Goal: Transaction & Acquisition: Purchase product/service

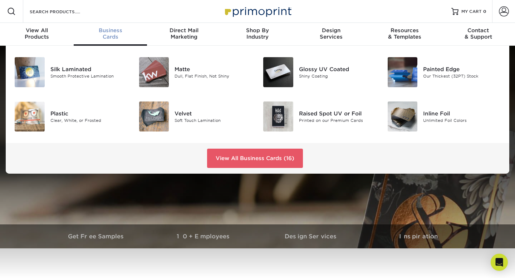
click at [123, 39] on div "Business Cards" at bounding box center [111, 33] width 74 height 13
click at [84, 119] on div "Clear, White, or Frosted" at bounding box center [89, 120] width 78 height 6
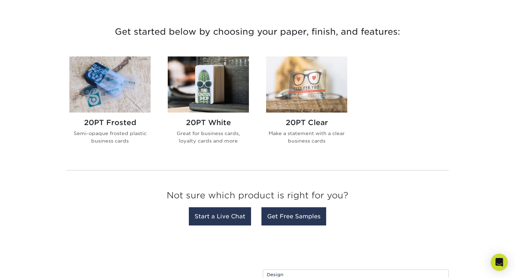
scroll to position [260, 0]
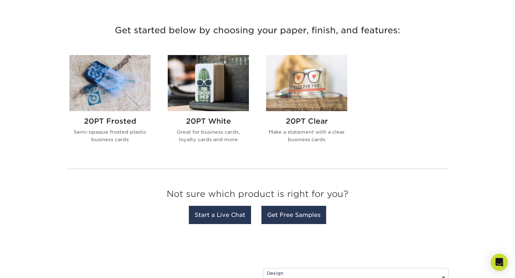
click at [315, 123] on h2 "20PT Clear" at bounding box center [306, 121] width 81 height 9
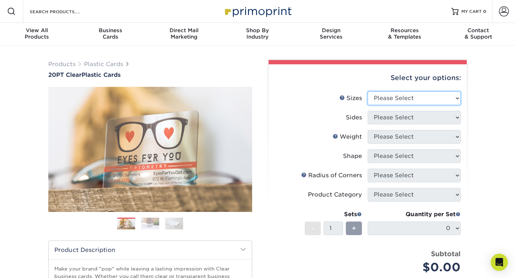
click at [407, 96] on select "Please Select 2" x 3.5" 2.12" x 3.375" 2.5" x 2.5"" at bounding box center [413, 99] width 93 height 14
select select "2.00x3.50"
click at [367, 92] on select "Please Select 2" x 3.5" 2.12" x 3.375" 2.5" x 2.5"" at bounding box center [413, 99] width 93 height 14
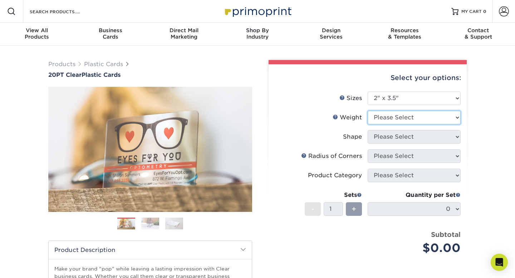
click at [407, 119] on select "Please Select 20PT Clear Plastic 20PT Clear Plastic" at bounding box center [413, 118] width 93 height 14
select select "20PT Clear Plastic"
click at [367, 111] on select "Please Select 20PT Clear Plastic 20PT Clear Plastic" at bounding box center [413, 118] width 93 height 14
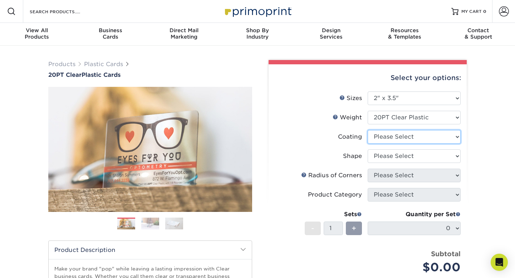
click at [411, 137] on select at bounding box center [413, 137] width 93 height 14
select select "3e7618de-abca-4bda-9f97-8b9129e913d8"
click at [367, 130] on select at bounding box center [413, 137] width 93 height 14
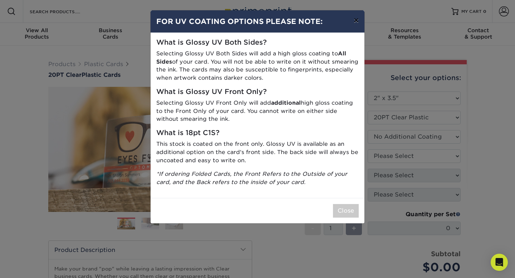
click at [357, 21] on button "×" at bounding box center [356, 20] width 16 height 20
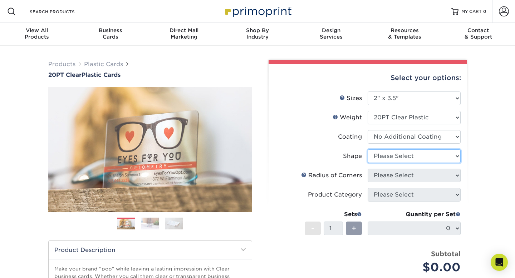
click at [399, 154] on select "Please Select Standard Oval" at bounding box center [413, 156] width 93 height 14
click at [367, 149] on select "Please Select Standard Oval" at bounding box center [413, 156] width 93 height 14
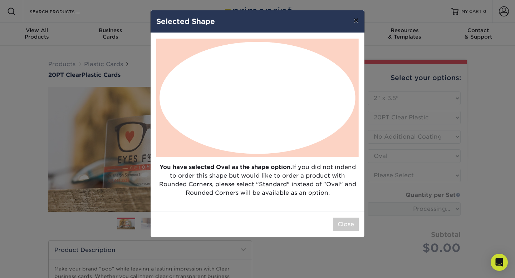
click at [356, 23] on button "×" at bounding box center [356, 20] width 16 height 20
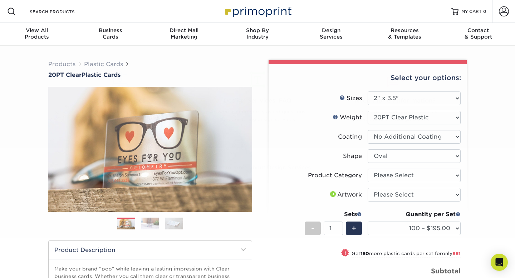
click at [403, 159] on select "Please Select Standard Oval" at bounding box center [413, 156] width 93 height 14
select select "standard"
click at [367, 149] on select "Please Select Standard Oval" at bounding box center [413, 156] width 93 height 14
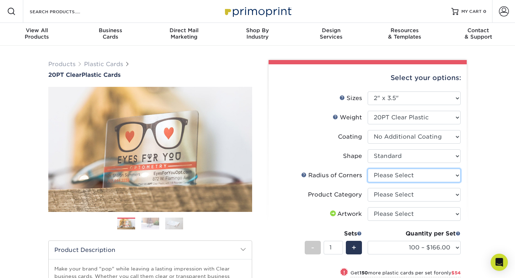
click at [404, 175] on select "Please Select Rounded 1/8" Rounded 1/4"" at bounding box center [413, 176] width 93 height 14
select select "589680c7-ee9a-431b-9d12-d7aeb1386a97"
click at [367, 169] on select "Please Select Rounded 1/8" Rounded 1/4"" at bounding box center [413, 176] width 93 height 14
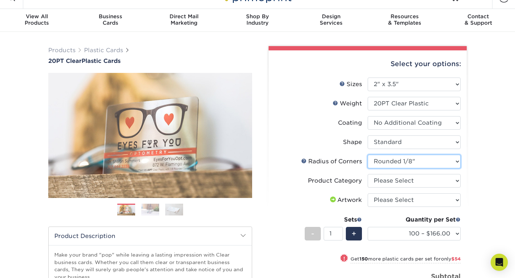
scroll to position [19, 0]
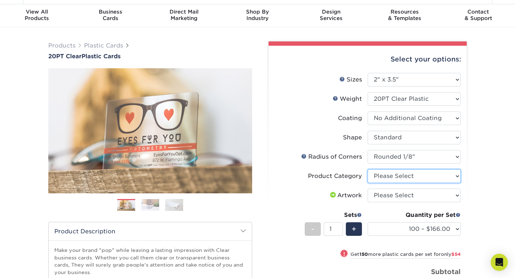
click at [410, 179] on select "Please Select Business Cards" at bounding box center [413, 176] width 93 height 14
select select "3b5148f1-0588-4f88-a218-97bcfdce65c1"
click at [367, 169] on select "Please Select Business Cards" at bounding box center [413, 176] width 93 height 14
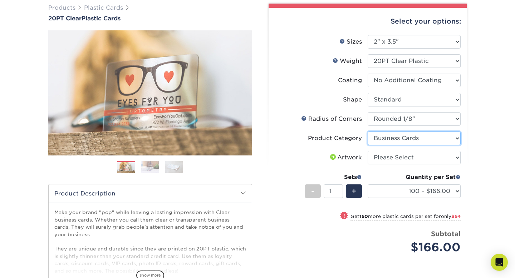
scroll to position [59, 0]
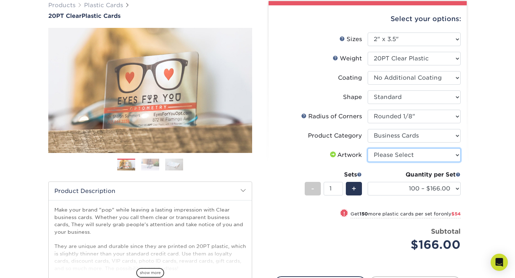
click at [414, 159] on select "Please Select I will upload files I need a design - $100" at bounding box center [413, 155] width 93 height 14
select select "upload"
click at [367, 148] on select "Please Select I will upload files I need a design - $100" at bounding box center [413, 155] width 93 height 14
click at [417, 157] on select "Please Select I will upload files I need a design - $100" at bounding box center [413, 155] width 93 height 14
click at [367, 148] on select "Please Select I will upload files I need a design - $100" at bounding box center [413, 155] width 93 height 14
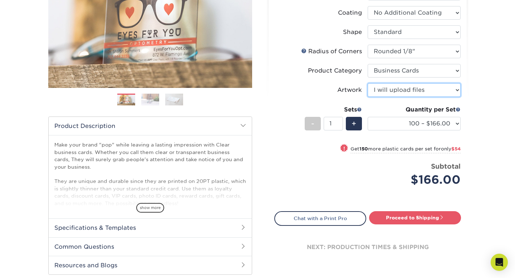
scroll to position [128, 0]
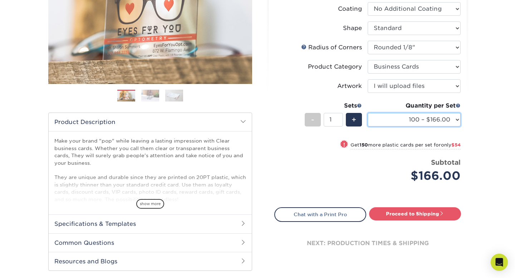
click at [415, 124] on select "100 – $166.00 250 – $220.00 500 – $272.00 1000 – $329.00 2500 – $771.00 5000 – …" at bounding box center [413, 120] width 93 height 14
click at [367, 113] on select "100 – $166.00 250 – $220.00 500 – $272.00 1000 – $329.00 2500 – $771.00 5000 – …" at bounding box center [413, 120] width 93 height 14
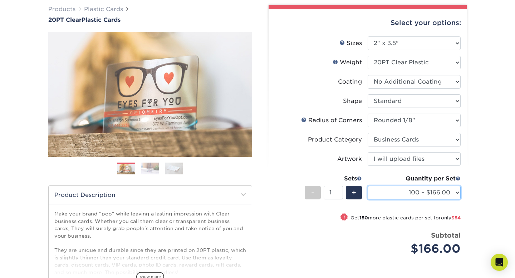
scroll to position [55, 0]
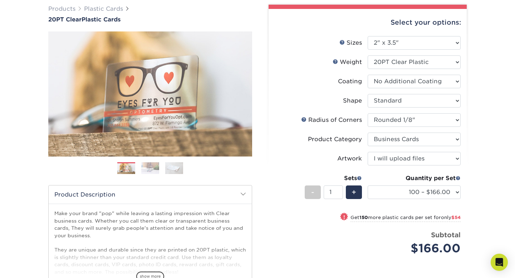
click at [150, 169] on img at bounding box center [150, 168] width 18 height 13
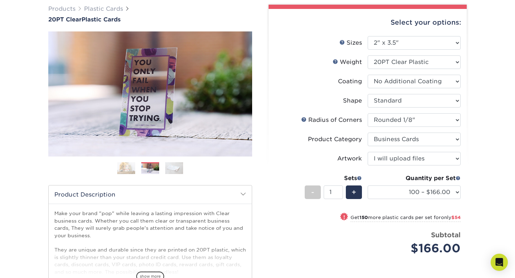
click at [170, 168] on img at bounding box center [174, 168] width 18 height 13
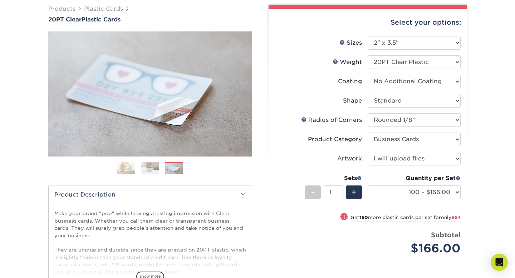
click at [150, 165] on img at bounding box center [150, 168] width 18 height 13
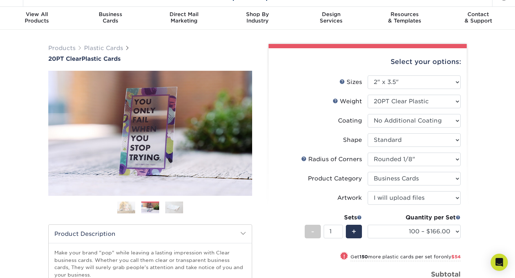
scroll to position [0, 0]
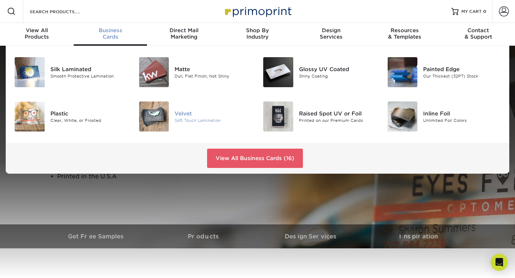
click at [185, 119] on div "Soft Touch Lamination" at bounding box center [213, 120] width 78 height 6
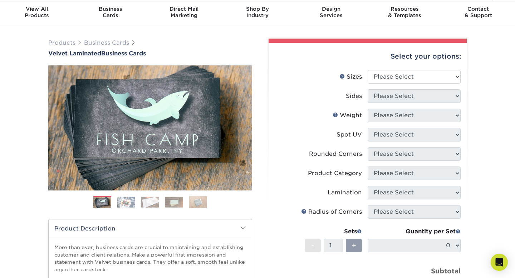
scroll to position [21, 0]
click at [125, 201] on img at bounding box center [126, 202] width 18 height 11
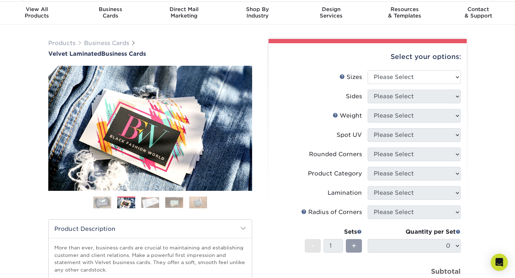
click at [149, 202] on img at bounding box center [150, 202] width 18 height 11
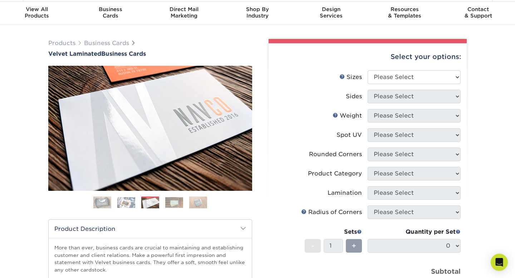
click at [165, 203] on ol at bounding box center [150, 205] width 204 height 17
click at [174, 204] on img at bounding box center [174, 202] width 18 height 11
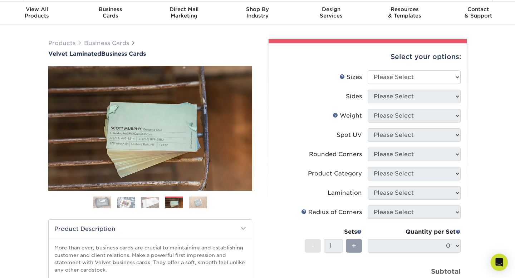
click at [189, 203] on img at bounding box center [198, 202] width 18 height 13
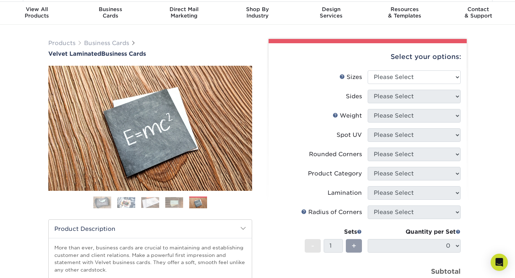
click at [104, 202] on img at bounding box center [102, 203] width 18 height 18
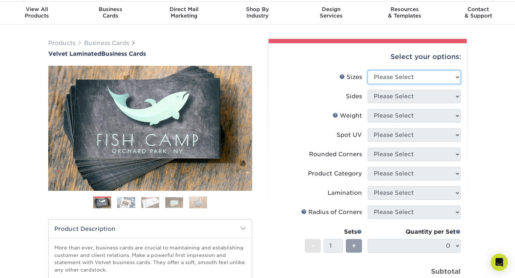
click at [392, 82] on select "Please Select 1.5" x 3.5" - Mini 1.75" x 3.5" - Mini 2" x 2" - Square 2" x 3" -…" at bounding box center [413, 77] width 93 height 14
select select "2.00x2.00"
click at [367, 70] on select "Please Select 1.5" x 3.5" - Mini 1.75" x 3.5" - Mini 2" x 2" - Square 2" x 3" -…" at bounding box center [413, 77] width 93 height 14
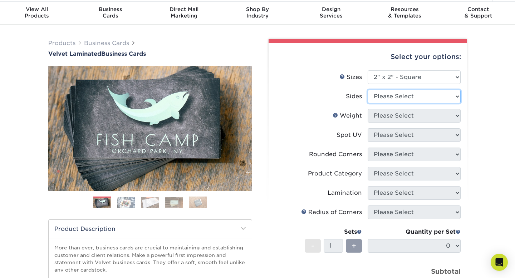
click at [402, 99] on select "Please Select Print Both Sides Print Front Only" at bounding box center [413, 97] width 93 height 14
select select "13abbda7-1d64-4f25-8bb2-c179b224825d"
click at [367, 90] on select "Please Select Print Both Sides Print Front Only" at bounding box center [413, 97] width 93 height 14
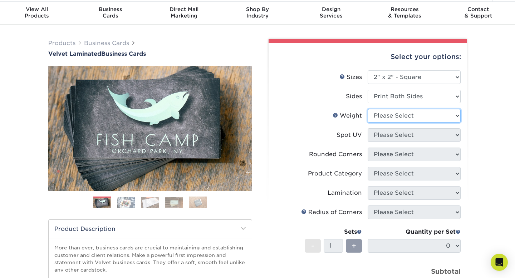
click at [406, 117] on select "Please Select 16PT" at bounding box center [413, 116] width 93 height 14
select select "16PT"
click at [367, 109] on select "Please Select 16PT" at bounding box center [413, 116] width 93 height 14
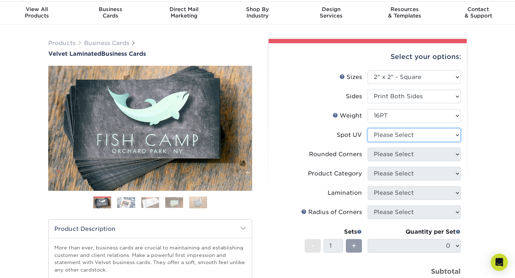
click at [408, 136] on select "Please Select No Spot UV Front and Back (Both Sides) Front Only Back Only" at bounding box center [413, 135] width 93 height 14
click at [367, 128] on select "Please Select No Spot UV Front and Back (Both Sides) Front Only Back Only" at bounding box center [413, 135] width 93 height 14
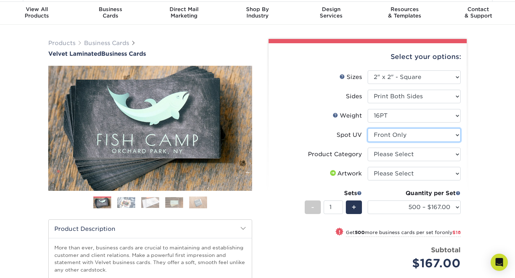
click at [425, 135] on select "Please Select No Spot UV Front and Back (Both Sides) Front Only Back Only" at bounding box center [413, 135] width 93 height 14
select select "3"
click at [367, 128] on select "Please Select No Spot UV Front and Back (Both Sides) Front Only Back Only" at bounding box center [413, 135] width 93 height 14
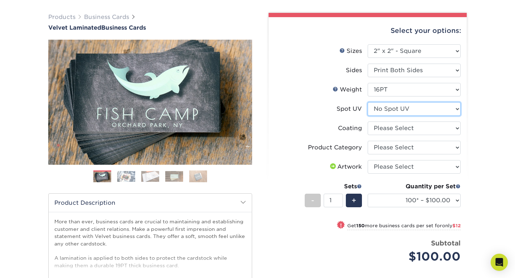
scroll to position [46, 0]
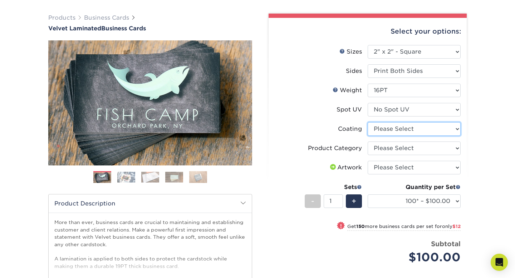
click at [425, 128] on select at bounding box center [413, 129] width 93 height 14
select select "3e7618de-abca-4bda-9f97-8b9129e913d8"
click at [367, 122] on select at bounding box center [413, 129] width 93 height 14
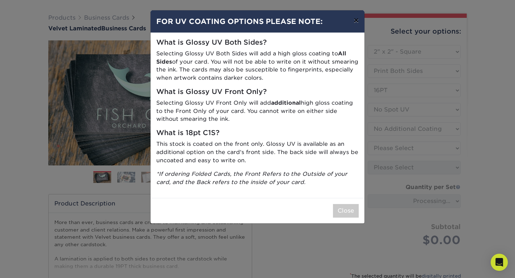
click at [357, 26] on button "×" at bounding box center [356, 20] width 16 height 20
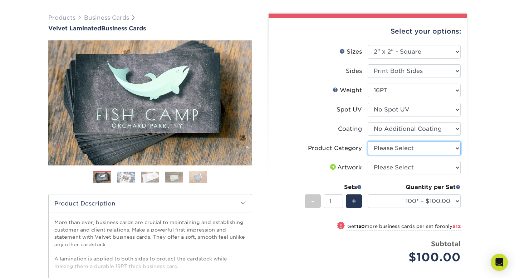
click at [420, 148] on select "Please Select Business Cards" at bounding box center [413, 149] width 93 height 14
select select "3b5148f1-0588-4f88-a218-97bcfdce65c1"
click at [367, 142] on select "Please Select Business Cards" at bounding box center [413, 149] width 93 height 14
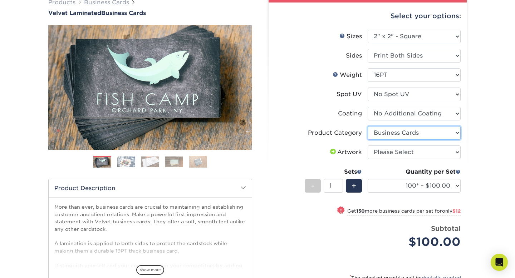
scroll to position [65, 0]
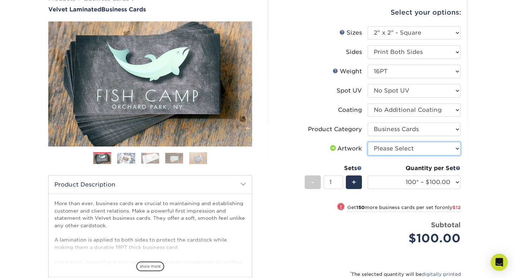
click at [428, 149] on select "Please Select I will upload files I need a design - $100" at bounding box center [413, 149] width 93 height 14
select select "upload"
click at [367, 142] on select "Please Select I will upload files I need a design - $100" at bounding box center [413, 149] width 93 height 14
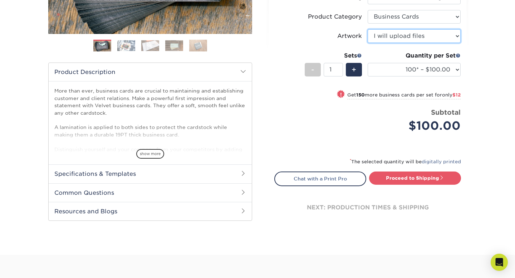
scroll to position [179, 0]
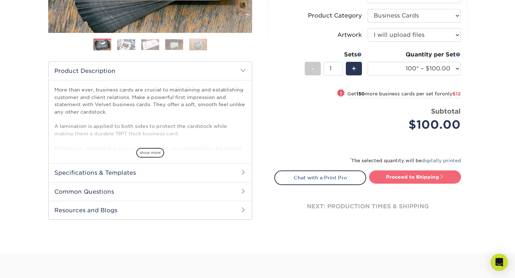
click at [422, 176] on link "Proceed to Shipping" at bounding box center [415, 177] width 92 height 13
type input "Set 1"
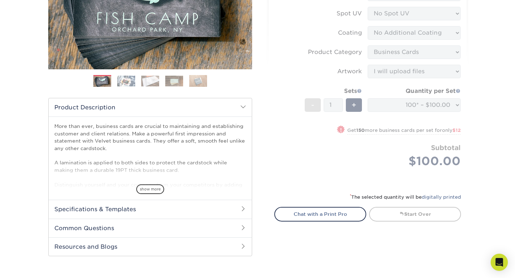
scroll to position [146, 0]
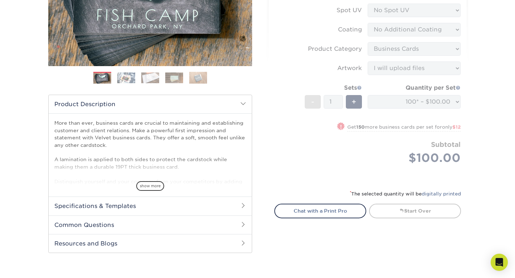
click at [241, 199] on h2 "Specifications & Templates" at bounding box center [150, 206] width 203 height 19
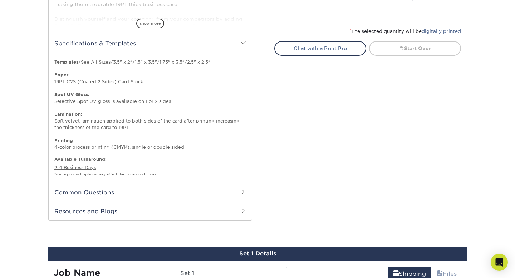
scroll to position [312, 0]
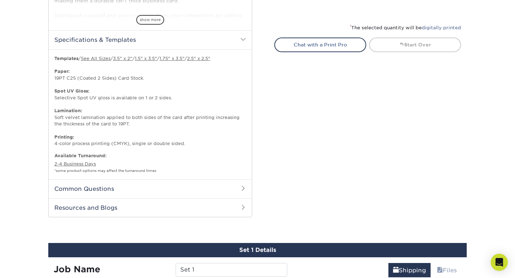
click at [241, 188] on span at bounding box center [243, 189] width 6 height 6
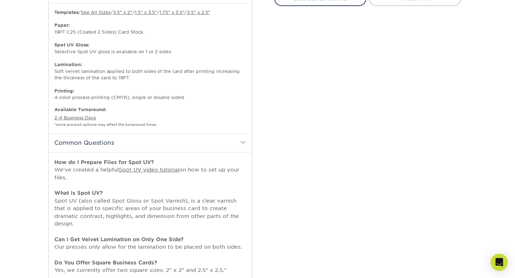
scroll to position [359, 0]
click at [241, 188] on p "How do I Prepare Files for Spot UV? We've created a helpful Spot UV video tutor…" at bounding box center [150, 238] width 192 height 162
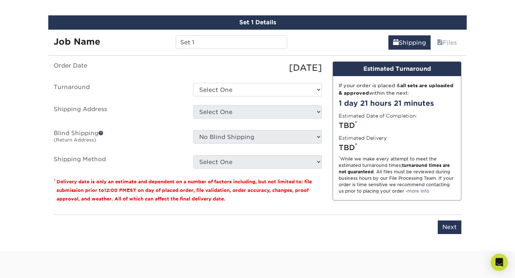
scroll to position [724, 0]
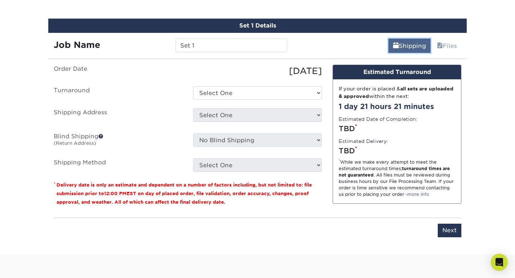
click at [408, 44] on link "Shipping" at bounding box center [409, 46] width 42 height 14
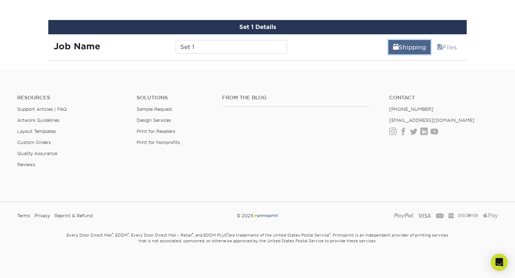
scroll to position [722, 0]
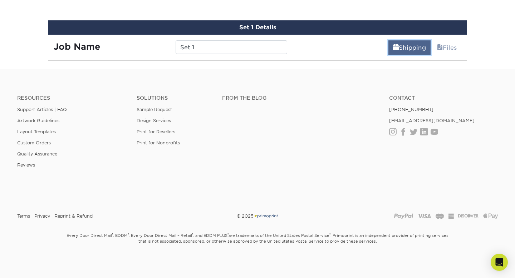
click at [408, 44] on link "Shipping" at bounding box center [409, 47] width 42 height 14
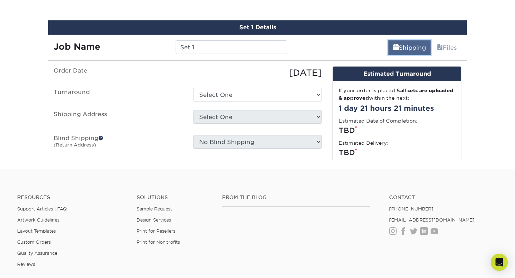
scroll to position [724, 0]
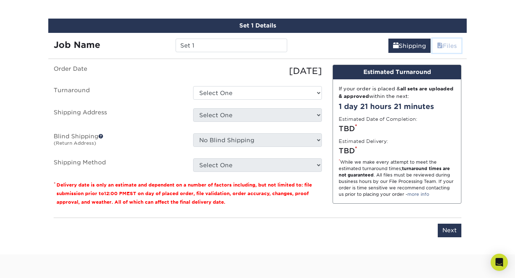
click at [445, 44] on link "Files" at bounding box center [446, 46] width 29 height 14
click at [315, 89] on select "Select One 2-4 Business Days 2 Day Next Business Day" at bounding box center [257, 93] width 129 height 14
select select "ca6fe959-485c-4a7e-8612-6c50c7847e96"
click at [193, 86] on select "Select One 2-4 Business Days 2 Day Next Business Day" at bounding box center [257, 93] width 129 height 14
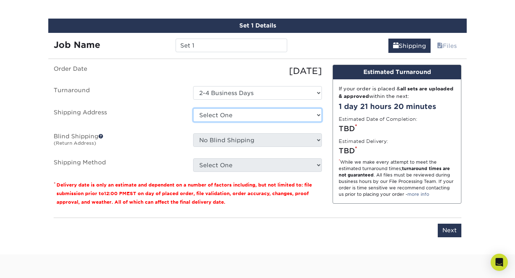
click at [305, 114] on select "Select One + Add New Address - Login" at bounding box center [257, 115] width 129 height 14
select select "newaddress"
click at [193, 108] on select "Select One + Add New Address - Login" at bounding box center [257, 115] width 129 height 14
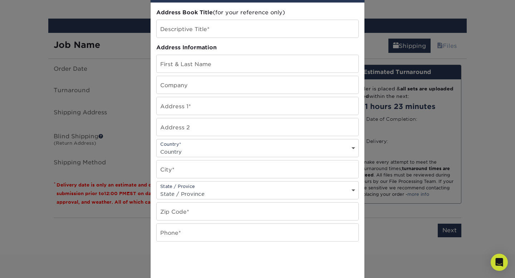
scroll to position [0, 0]
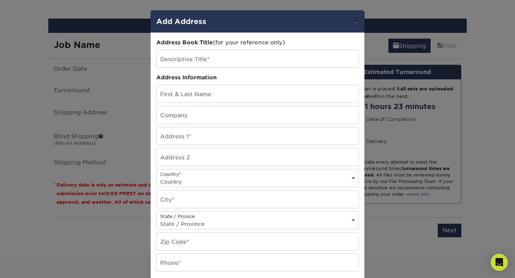
click at [356, 19] on button "×" at bounding box center [356, 20] width 16 height 20
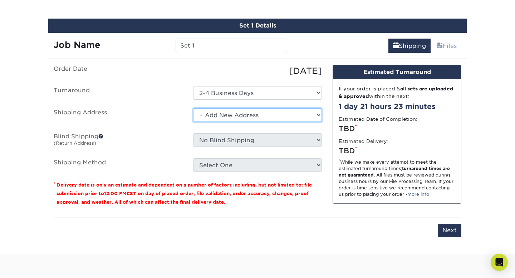
click at [311, 113] on select "Select One + Add New Address - Login" at bounding box center [257, 115] width 129 height 14
click at [193, 108] on select "Select One + Add New Address - Login" at bounding box center [257, 115] width 129 height 14
click at [311, 113] on select "Select One + Add New Address - Login" at bounding box center [257, 115] width 129 height 14
click at [193, 108] on select "Select One + Add New Address - Login" at bounding box center [257, 115] width 129 height 14
click at [267, 112] on select "Select One + Add New Address - Login" at bounding box center [257, 115] width 129 height 14
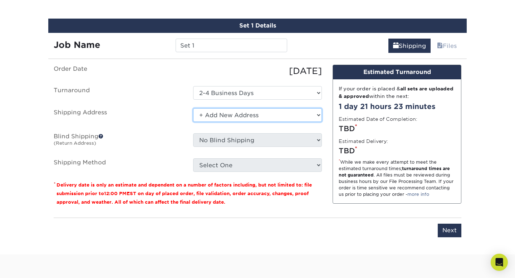
click at [193, 108] on select "Select One + Add New Address - Login" at bounding box center [257, 115] width 129 height 14
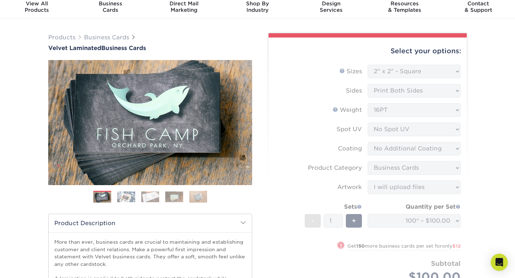
scroll to position [28, 0]
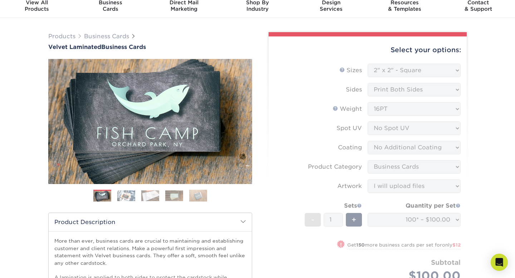
click at [128, 193] on img at bounding box center [126, 195] width 18 height 11
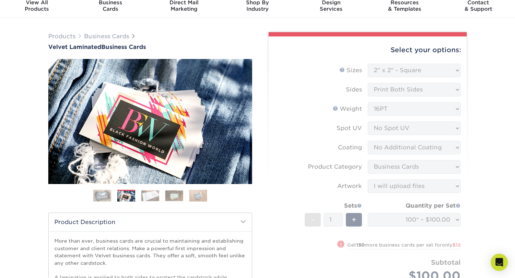
click at [145, 196] on img at bounding box center [150, 195] width 18 height 11
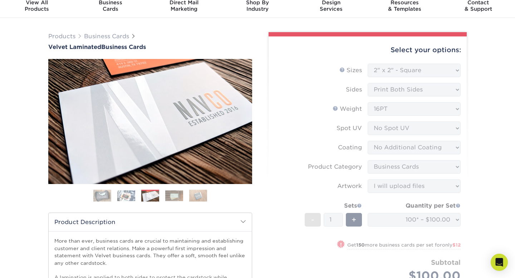
click at [171, 194] on img at bounding box center [174, 195] width 18 height 11
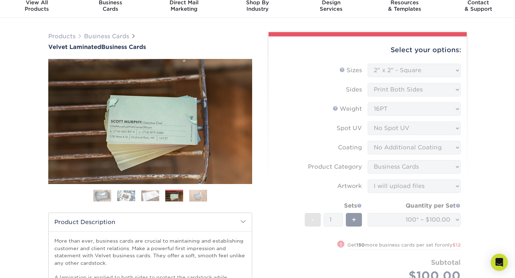
click at [188, 194] on ol at bounding box center [150, 198] width 204 height 17
click at [196, 196] on img at bounding box center [198, 195] width 18 height 13
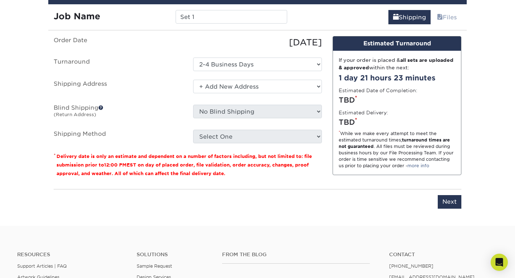
scroll to position [755, 0]
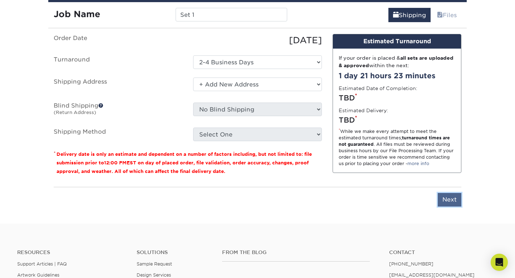
click at [451, 200] on input "Next" at bounding box center [450, 200] width 24 height 14
type input "Next"
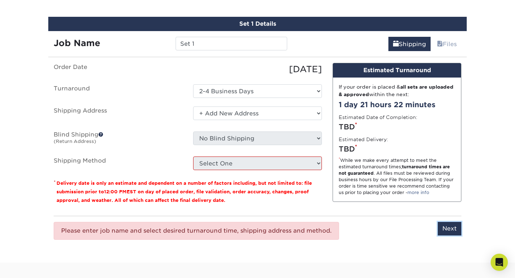
scroll to position [722, 0]
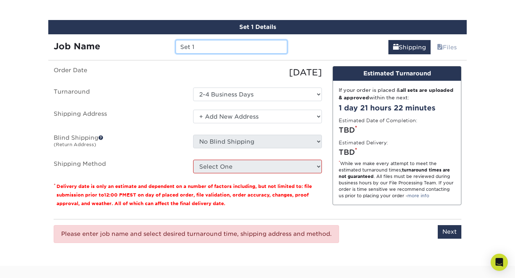
click at [212, 45] on input "Set 1" at bounding box center [231, 47] width 111 height 14
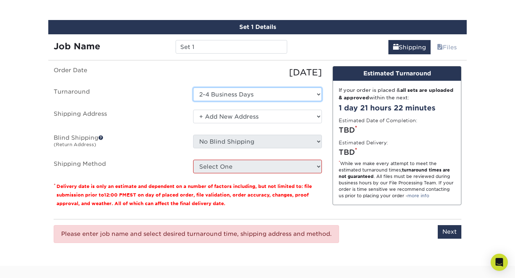
click at [225, 93] on select "Select One 2-4 Business Days 2 Day Next Business Day" at bounding box center [257, 95] width 129 height 14
click at [193, 88] on select "Select One 2-4 Business Days 2 Day Next Business Day" at bounding box center [257, 95] width 129 height 14
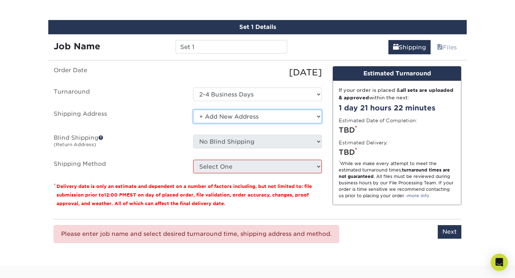
click at [236, 114] on select "Select One + Add New Address - Login" at bounding box center [257, 117] width 129 height 14
click at [193, 110] on select "Select One + Add New Address - Login" at bounding box center [257, 117] width 129 height 14
click at [224, 115] on select "Select One + Add New Address - Login" at bounding box center [257, 117] width 129 height 14
select select "newaddress"
click at [193, 110] on select "Select One + Add New Address - Login" at bounding box center [257, 117] width 129 height 14
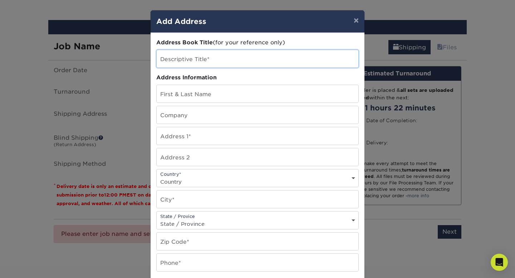
click at [220, 62] on input "text" at bounding box center [258, 59] width 202 height 18
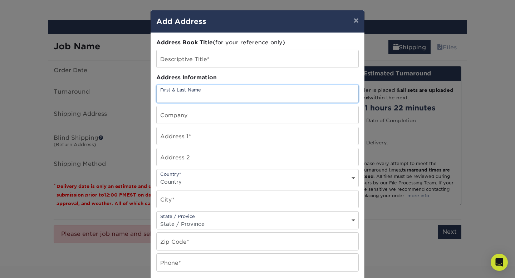
click at [218, 88] on input "text" at bounding box center [258, 94] width 202 height 18
type input "[PERSON_NAME]"
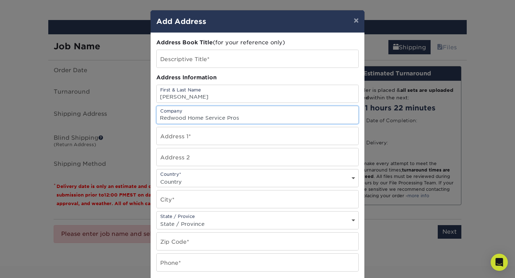
type input "Redwood Home Service Pros"
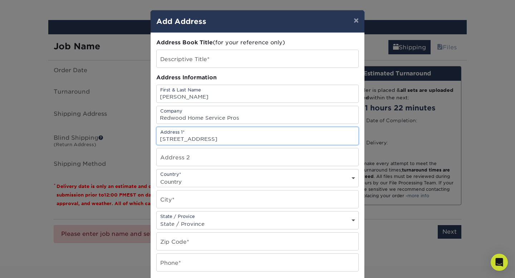
type input "[STREET_ADDRESS]"
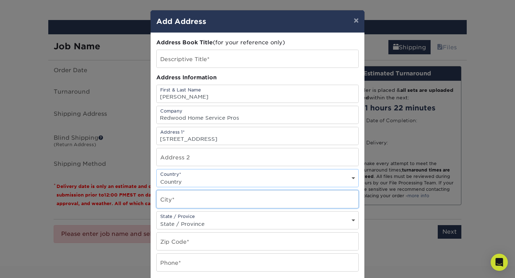
click at [192, 203] on input "text" at bounding box center [258, 200] width 202 height 18
type input "East Longmeadow"
click at [232, 223] on select "State / Province [US_STATE] [US_STATE] [US_STATE] [US_STATE] [US_STATE] [US_STA…" at bounding box center [258, 224] width 202 height 10
select select "MA"
click at [157, 219] on select "State / Province [US_STATE] [US_STATE] [US_STATE] [US_STATE] [US_STATE] [US_STA…" at bounding box center [258, 224] width 202 height 10
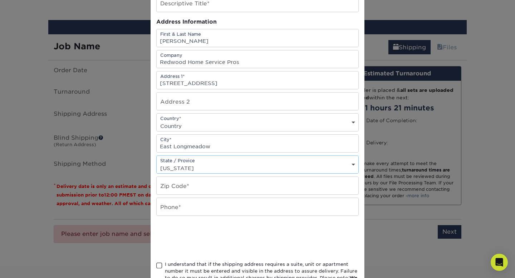
scroll to position [64, 0]
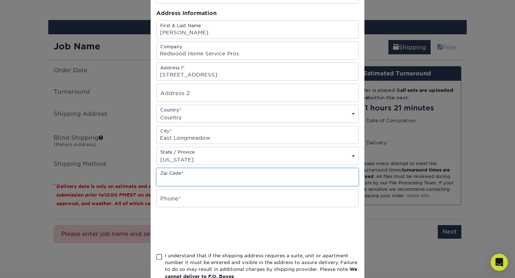
click at [231, 180] on input "text" at bounding box center [258, 177] width 202 height 18
type input "01028"
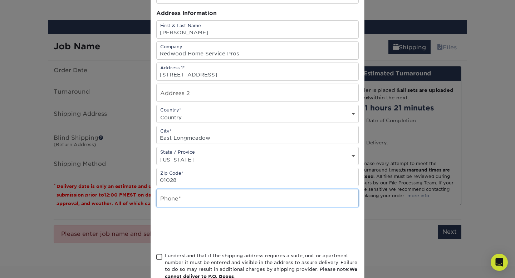
click at [227, 197] on input "text" at bounding box center [258, 198] width 202 height 18
type input "4134865552"
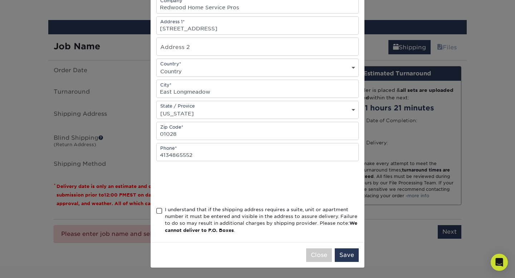
click at [162, 213] on span at bounding box center [159, 211] width 6 height 7
click at [0, 0] on input "I understand that if the shipping address requires a suite, unit or apartment n…" at bounding box center [0, 0] width 0 height 0
click at [349, 257] on button "Save" at bounding box center [347, 255] width 24 height 14
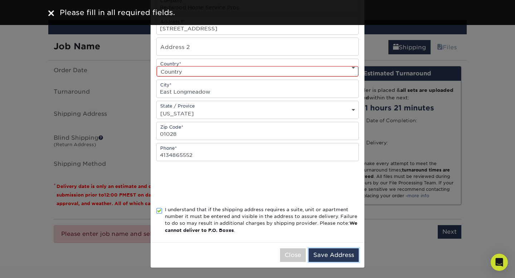
scroll to position [51, 0]
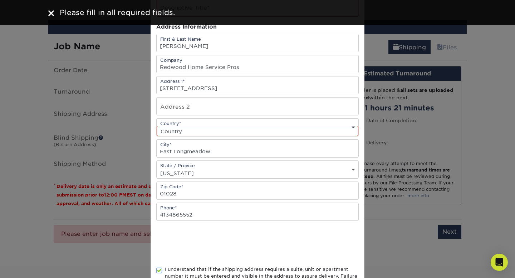
click at [325, 128] on select "Country [GEOGRAPHIC_DATA] [GEOGRAPHIC_DATA] ----------------------------- [GEOG…" at bounding box center [258, 131] width 202 height 10
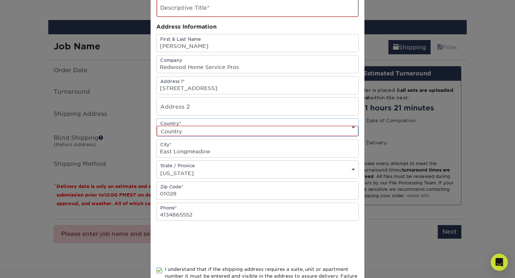
select select "US"
click at [157, 126] on select "Country [GEOGRAPHIC_DATA] [GEOGRAPHIC_DATA] ----------------------------- [GEOG…" at bounding box center [258, 131] width 202 height 10
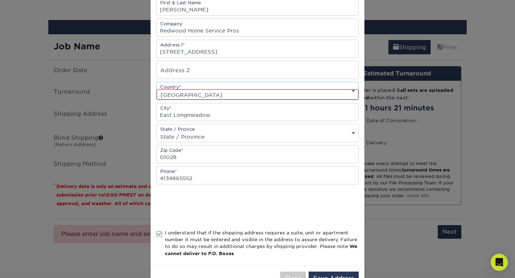
scroll to position [111, 0]
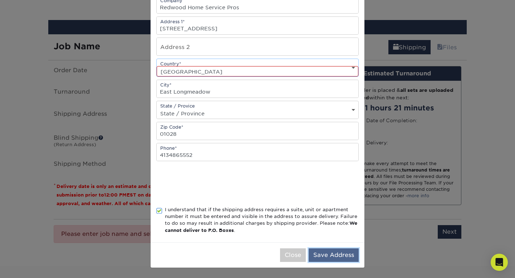
click at [339, 258] on button "Save Address" at bounding box center [333, 255] width 50 height 14
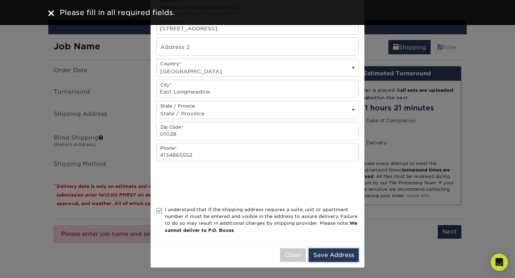
scroll to position [0, 0]
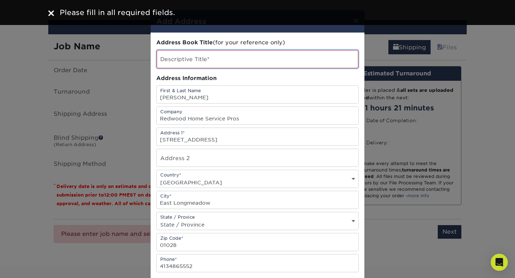
click at [270, 62] on input "text" at bounding box center [258, 59] width 202 height 18
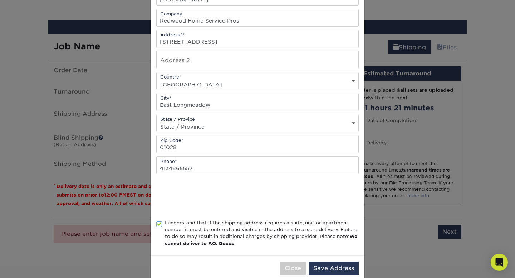
scroll to position [111, 0]
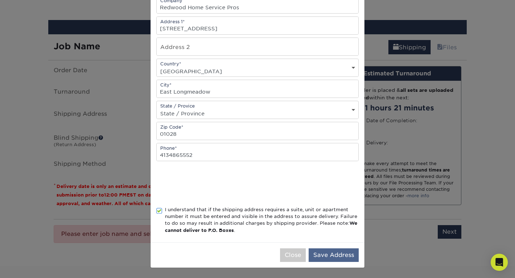
type input "address"
click at [331, 255] on button "Save Address" at bounding box center [333, 255] width 50 height 14
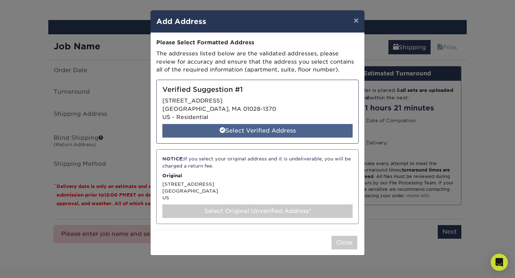
click at [277, 133] on div "Select Verified Address" at bounding box center [257, 131] width 190 height 14
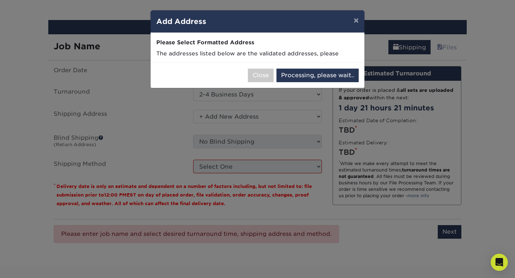
select select "285752"
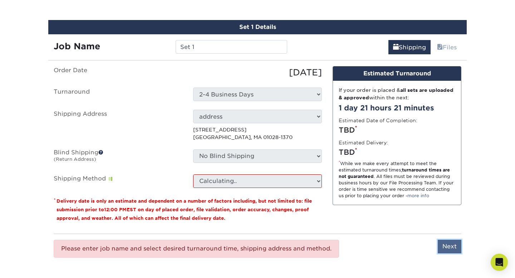
click at [444, 247] on input "Next" at bounding box center [450, 247] width 24 height 14
type input "Next"
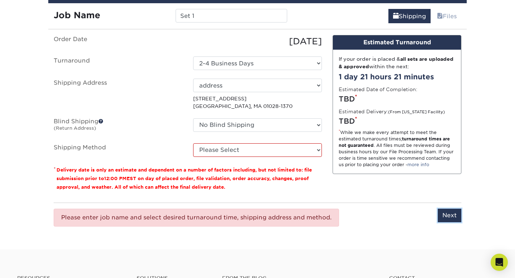
scroll to position [756, 0]
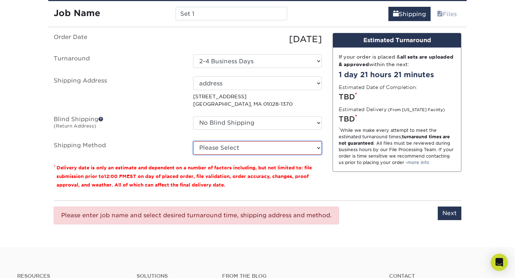
click at [319, 147] on select "Please Select Ground Shipping (+$7.84) 3 Day Shipping Service (+$20.04) 2 Day A…" at bounding box center [257, 148] width 129 height 14
select select "03"
click at [193, 141] on select "Please Select Ground Shipping (+$7.84) 3 Day Shipping Service (+$20.04) 2 Day A…" at bounding box center [257, 148] width 129 height 14
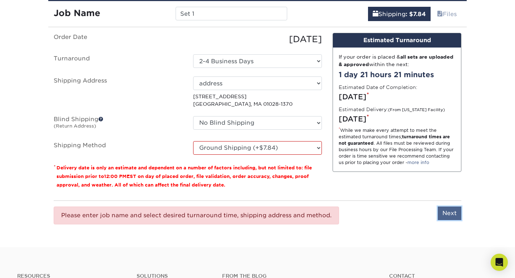
click at [442, 213] on input "Next" at bounding box center [450, 214] width 24 height 14
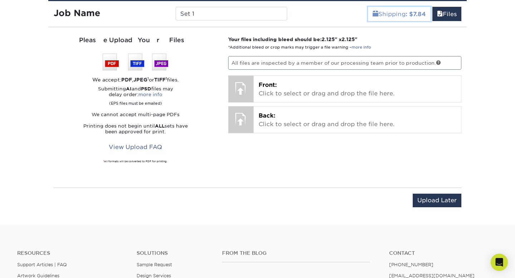
click at [405, 13] on b ": $7.84" at bounding box center [415, 14] width 20 height 7
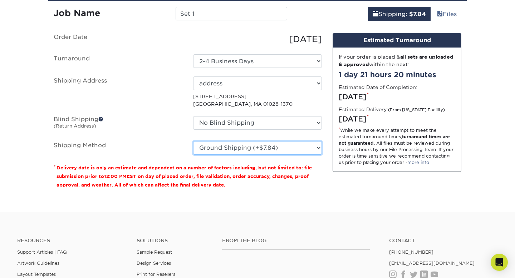
click at [320, 147] on select "Please Select Ground Shipping (+$7.84) 3 Day Shipping Service (+$20.04) 2 Day A…" at bounding box center [257, 148] width 129 height 14
click at [193, 141] on select "Please Select Ground Shipping (+$7.84) 3 Day Shipping Service (+$20.04) 2 Day A…" at bounding box center [257, 148] width 129 height 14
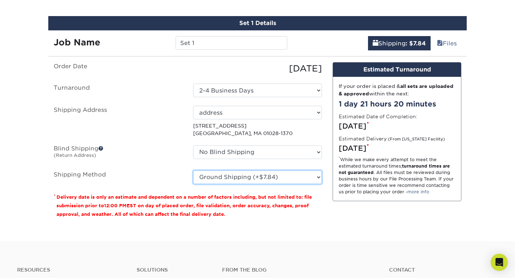
scroll to position [723, 0]
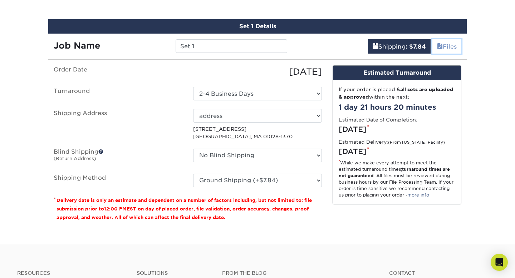
click at [447, 46] on link "Files" at bounding box center [446, 46] width 29 height 14
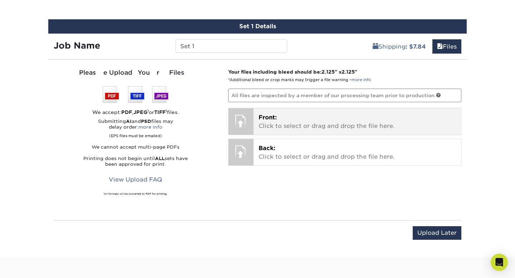
click at [301, 124] on p "Front: Click to select or drag and drop the file here." at bounding box center [357, 121] width 198 height 17
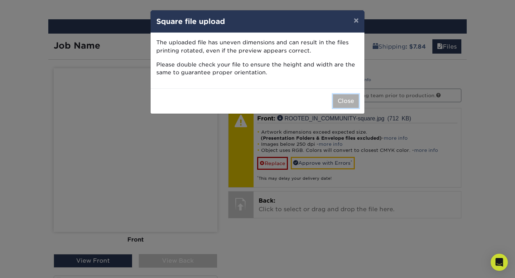
click at [347, 103] on button "Close" at bounding box center [346, 101] width 26 height 14
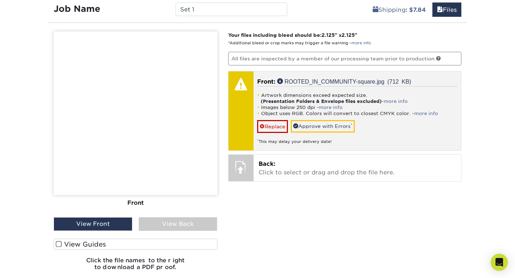
scroll to position [761, 0]
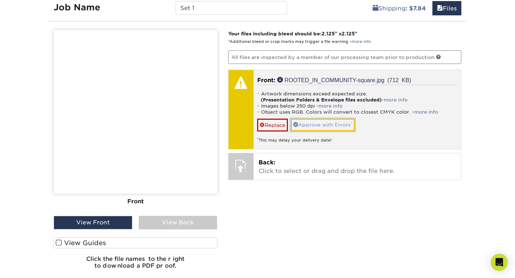
click at [335, 125] on link "Approve with Errors *" at bounding box center [323, 125] width 64 height 12
